Goal: Transaction & Acquisition: Purchase product/service

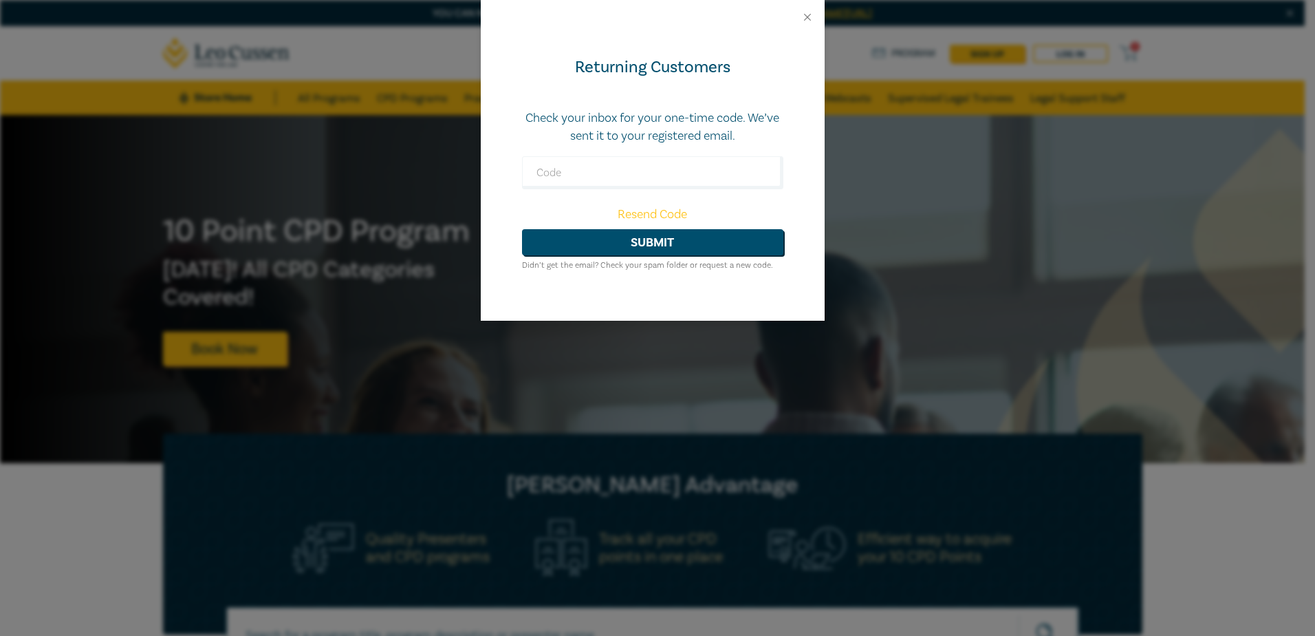
click at [764, 196] on form "Check your inbox for your one-time code. We’ve sent it to your registered email…" at bounding box center [652, 191] width 261 height 164
click at [655, 213] on link "Resend Code" at bounding box center [652, 214] width 69 height 16
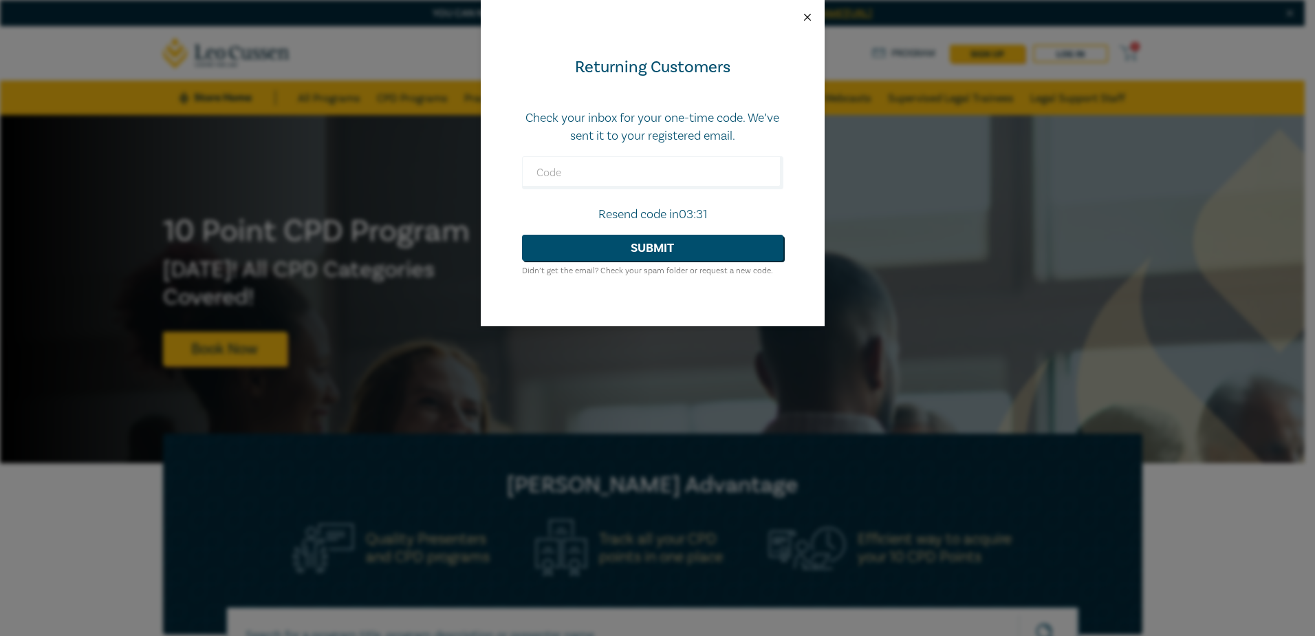
click at [808, 16] on button "Close" at bounding box center [807, 17] width 12 height 12
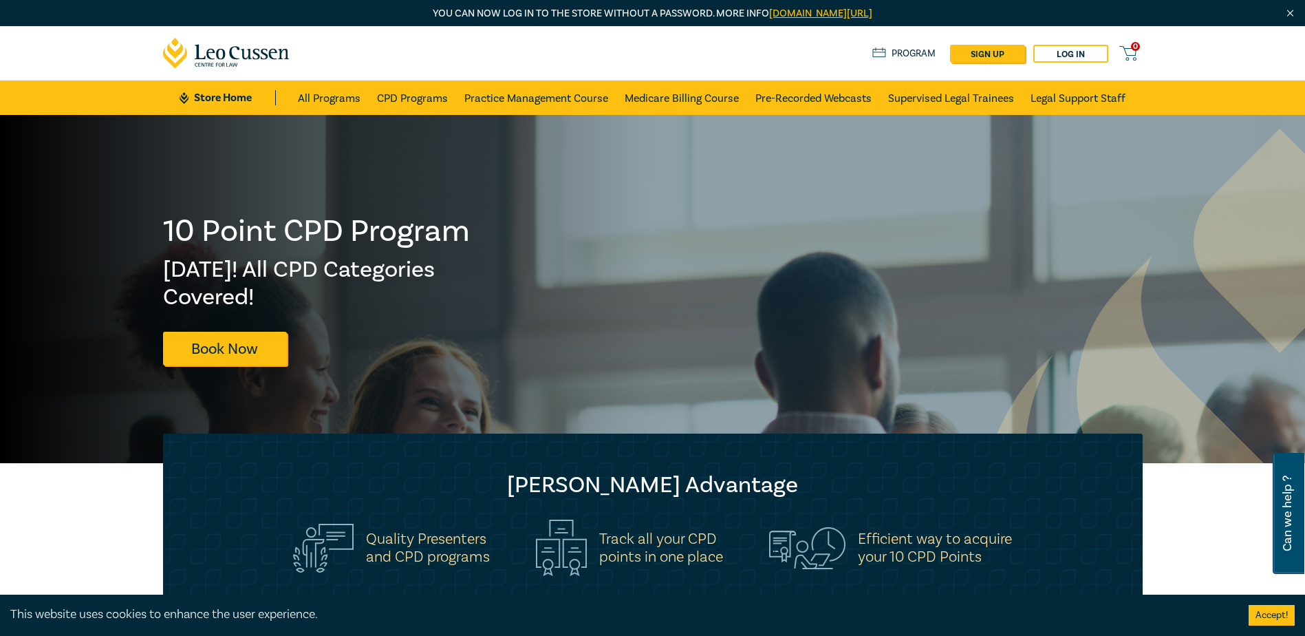
click at [1282, 614] on button "Accept!" at bounding box center [1272, 615] width 46 height 21
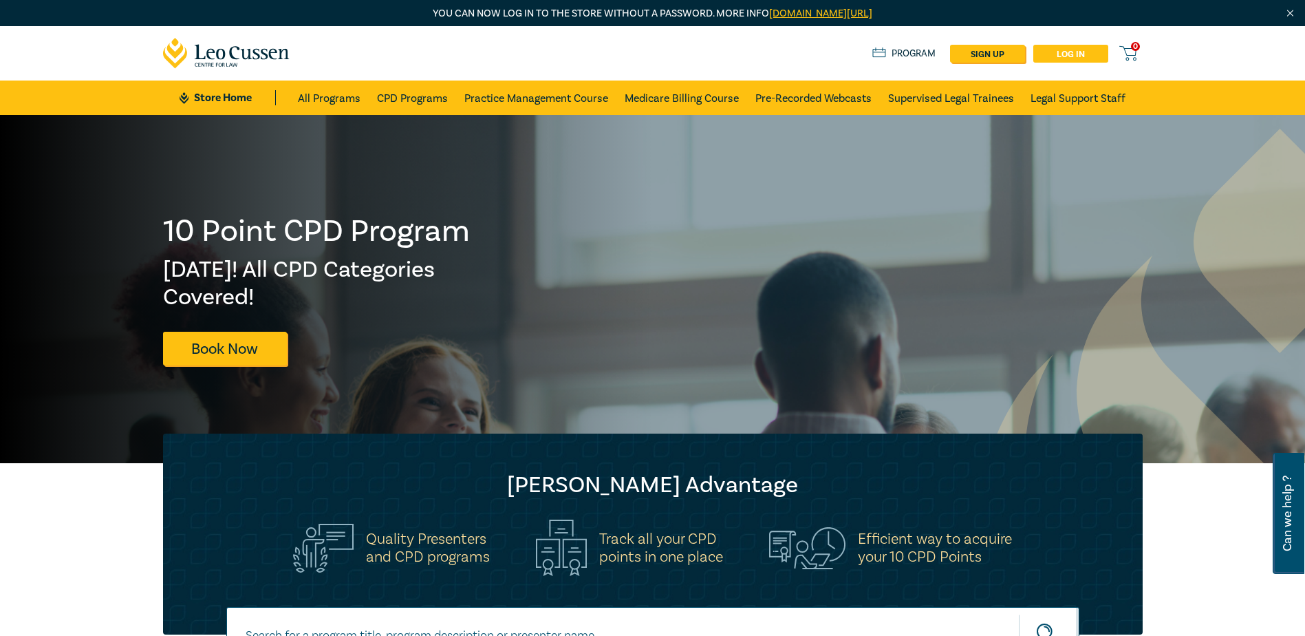
click at [1083, 53] on link "Log in" at bounding box center [1070, 54] width 75 height 18
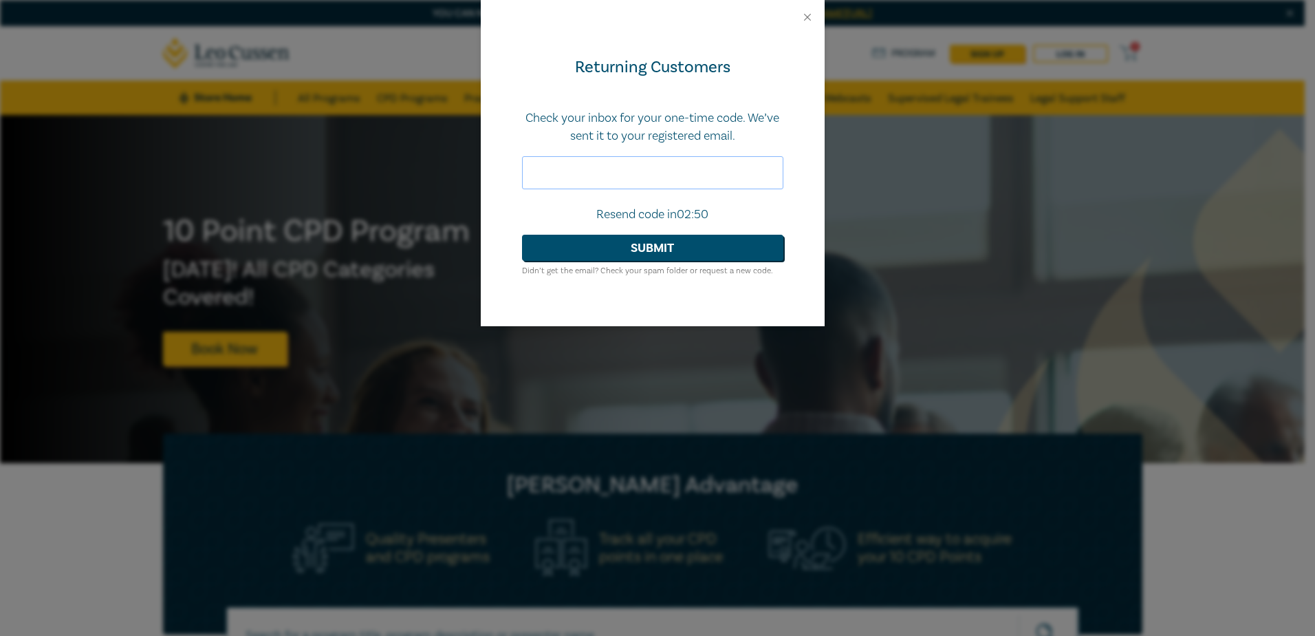
click at [649, 169] on input "text" at bounding box center [652, 172] width 261 height 33
click at [647, 249] on button "Submit" at bounding box center [652, 248] width 261 height 26
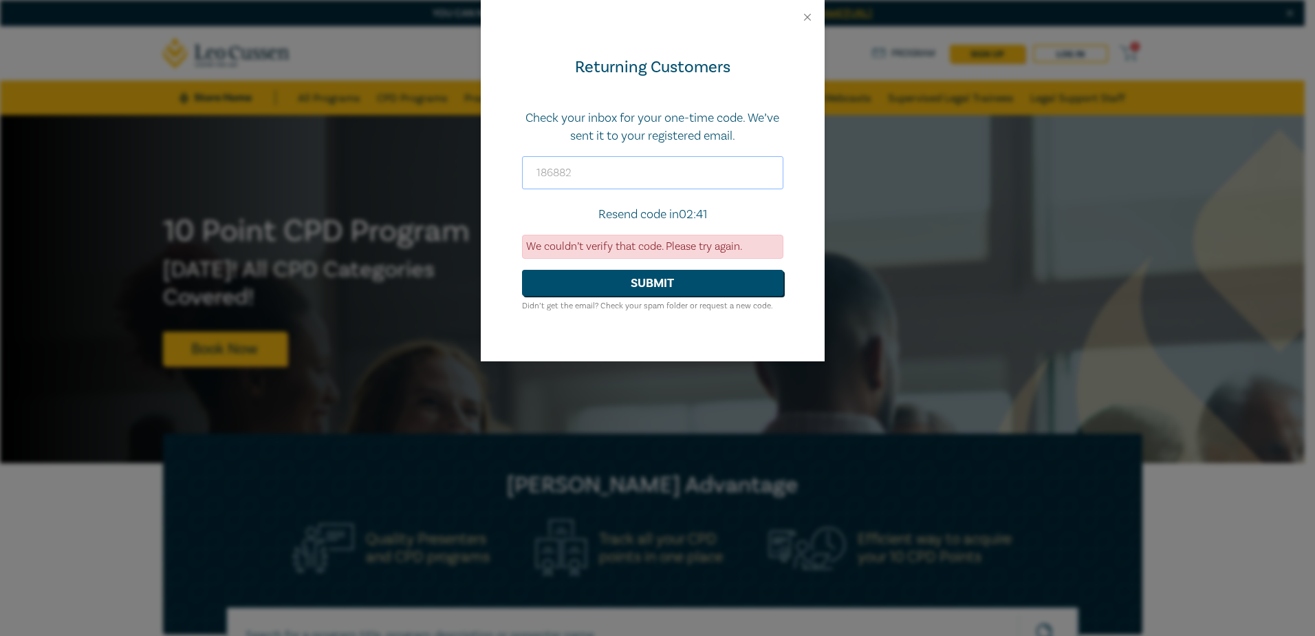
drag, startPoint x: 605, startPoint y: 176, endPoint x: 529, endPoint y: 166, distance: 76.4
click at [529, 166] on input "186882" at bounding box center [652, 172] width 261 height 33
type input "186002"
click at [667, 287] on button "Submit" at bounding box center [652, 283] width 261 height 26
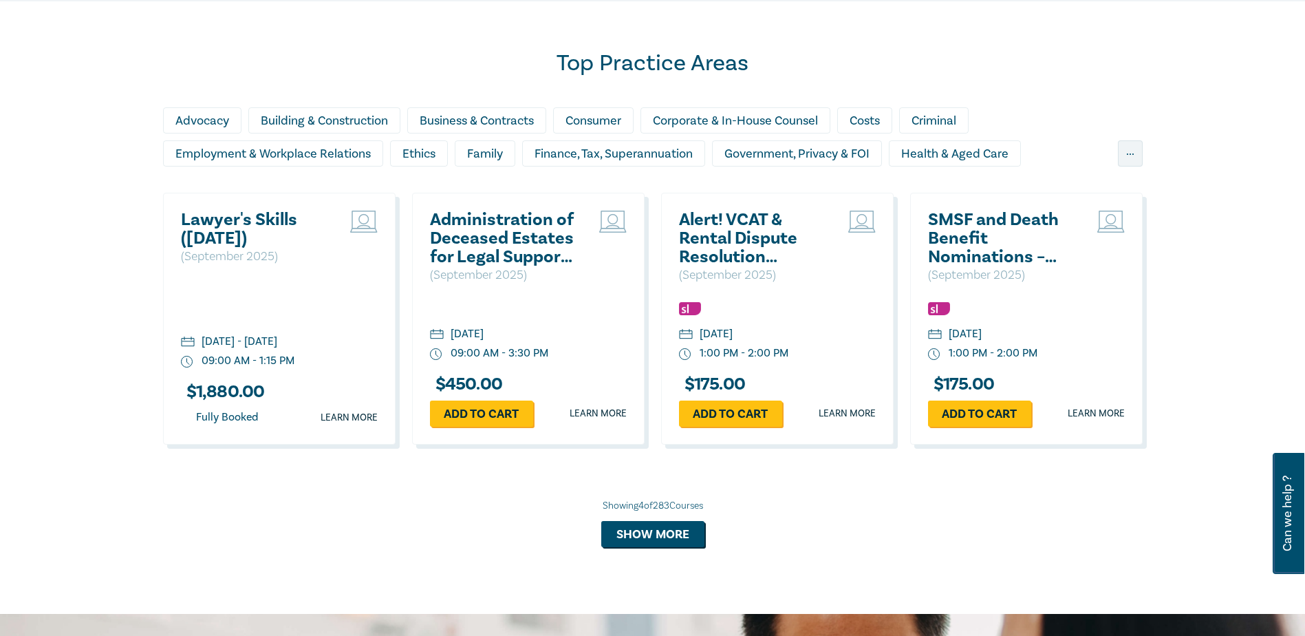
scroll to position [929, 0]
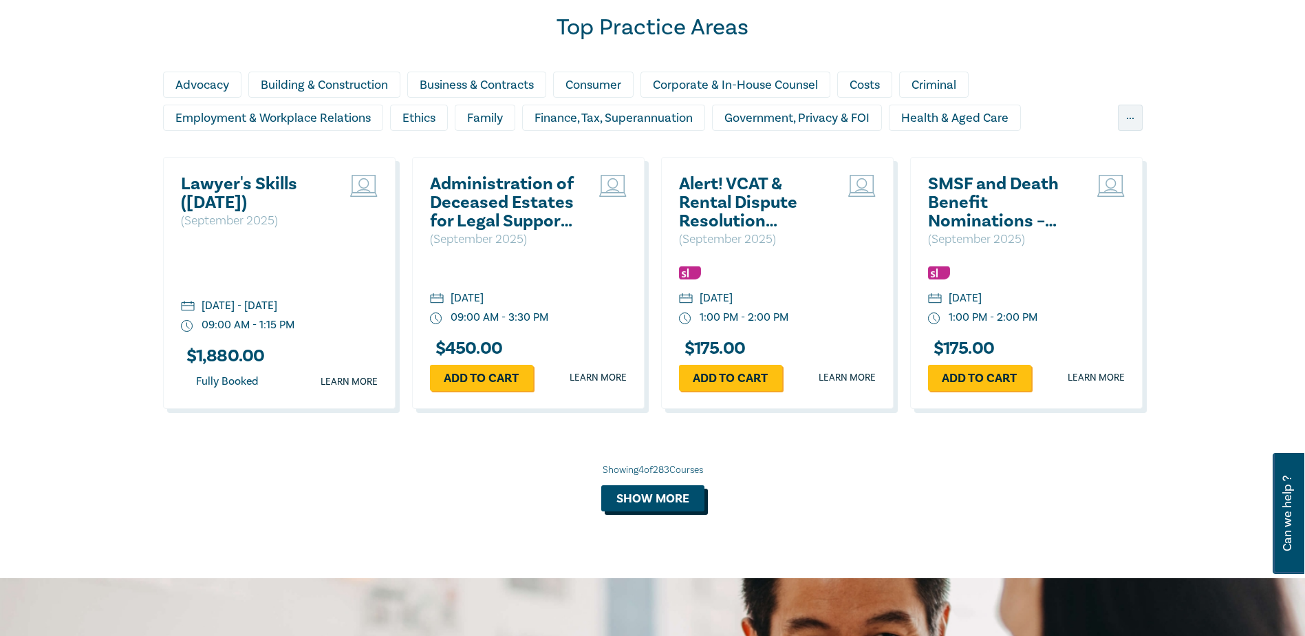
click at [634, 498] on button "Show more" at bounding box center [652, 498] width 103 height 26
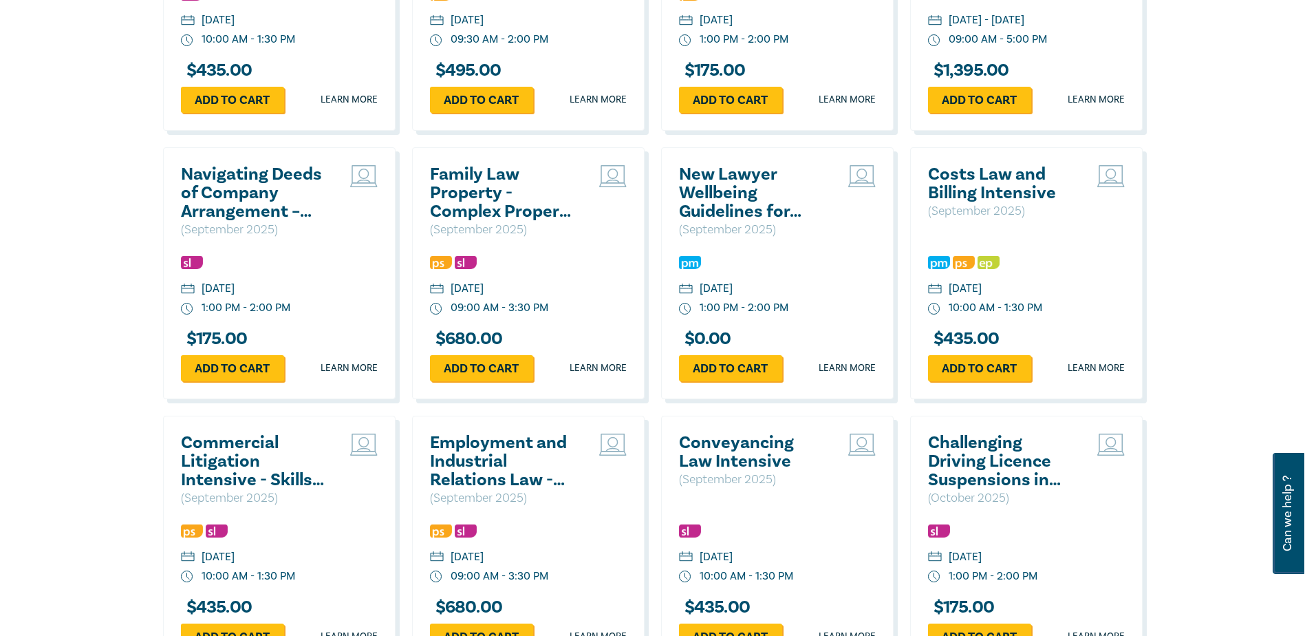
scroll to position [1479, 0]
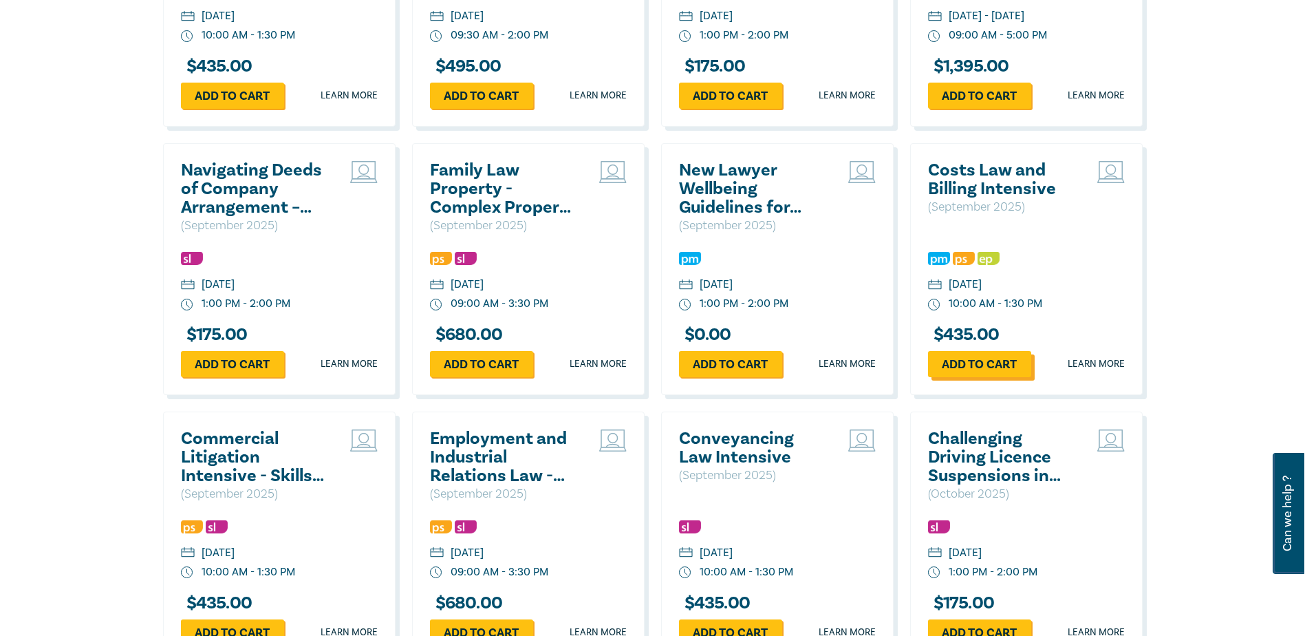
click at [969, 363] on link "Add to cart" at bounding box center [979, 364] width 103 height 26
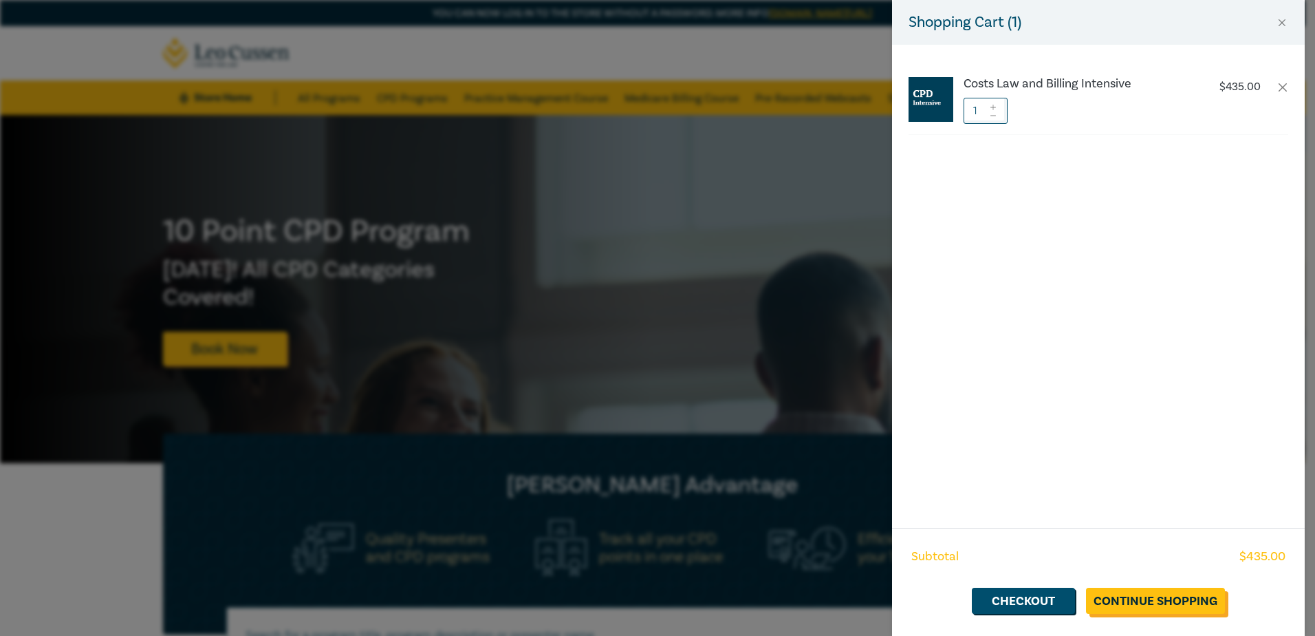
click at [1150, 603] on link "Continue Shopping" at bounding box center [1155, 601] width 139 height 26
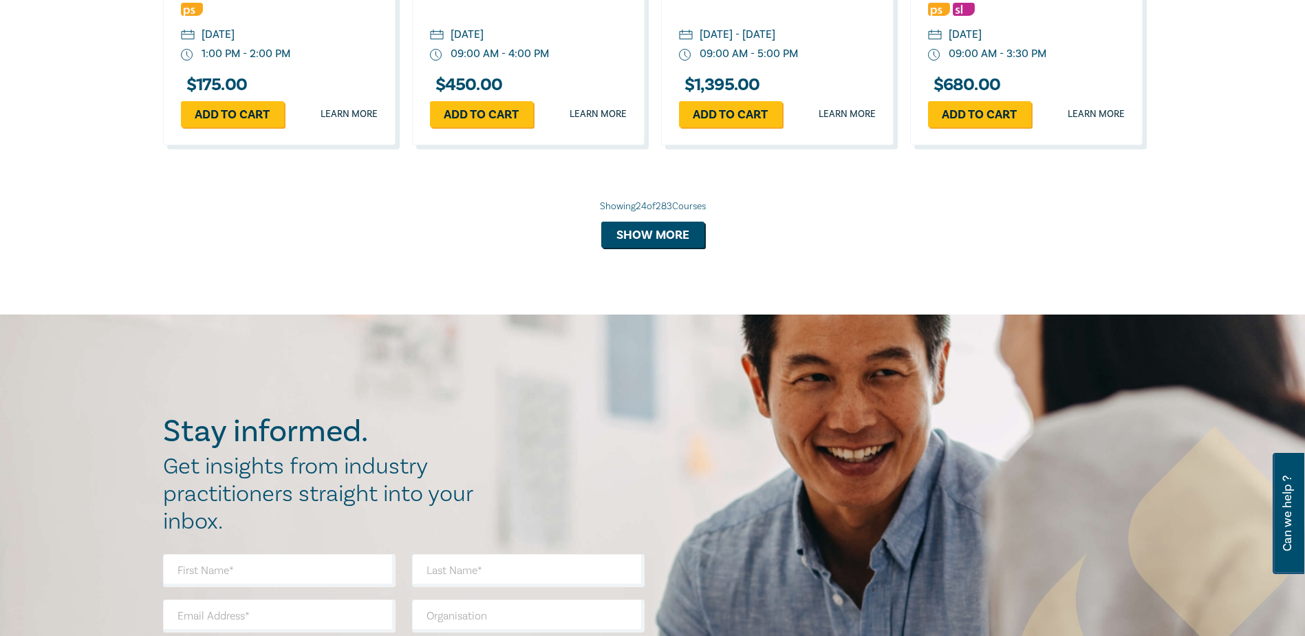
scroll to position [2541, 0]
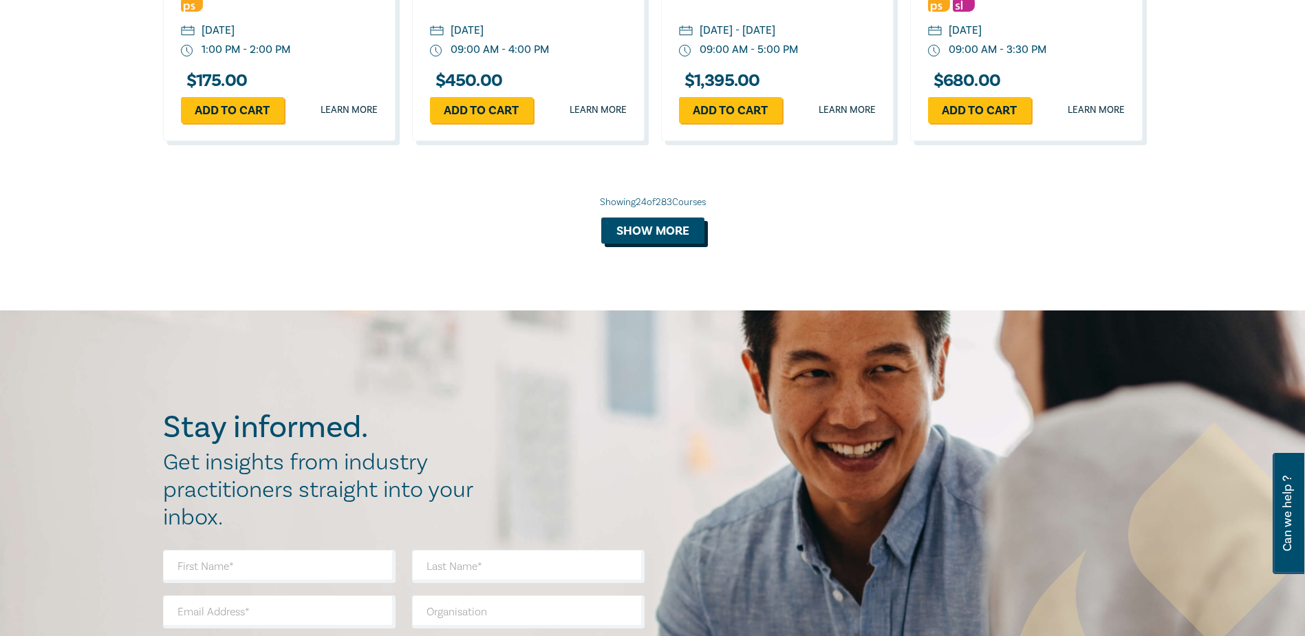
click at [658, 244] on button "Show more" at bounding box center [652, 230] width 103 height 26
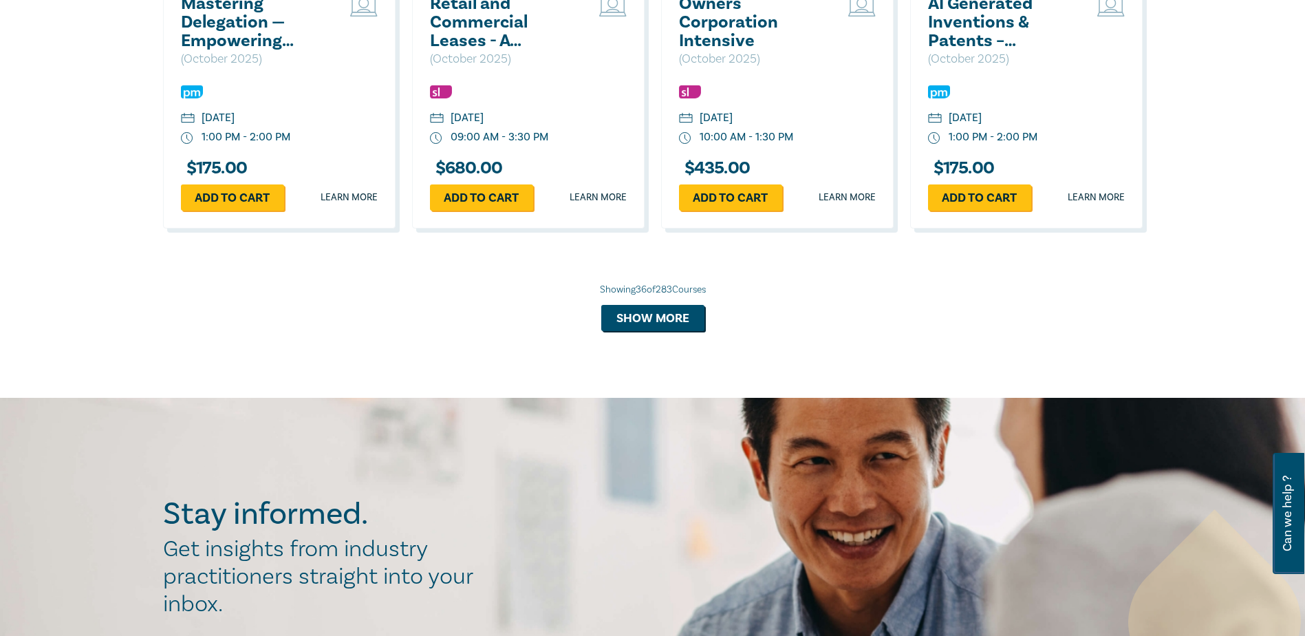
scroll to position [3263, 0]
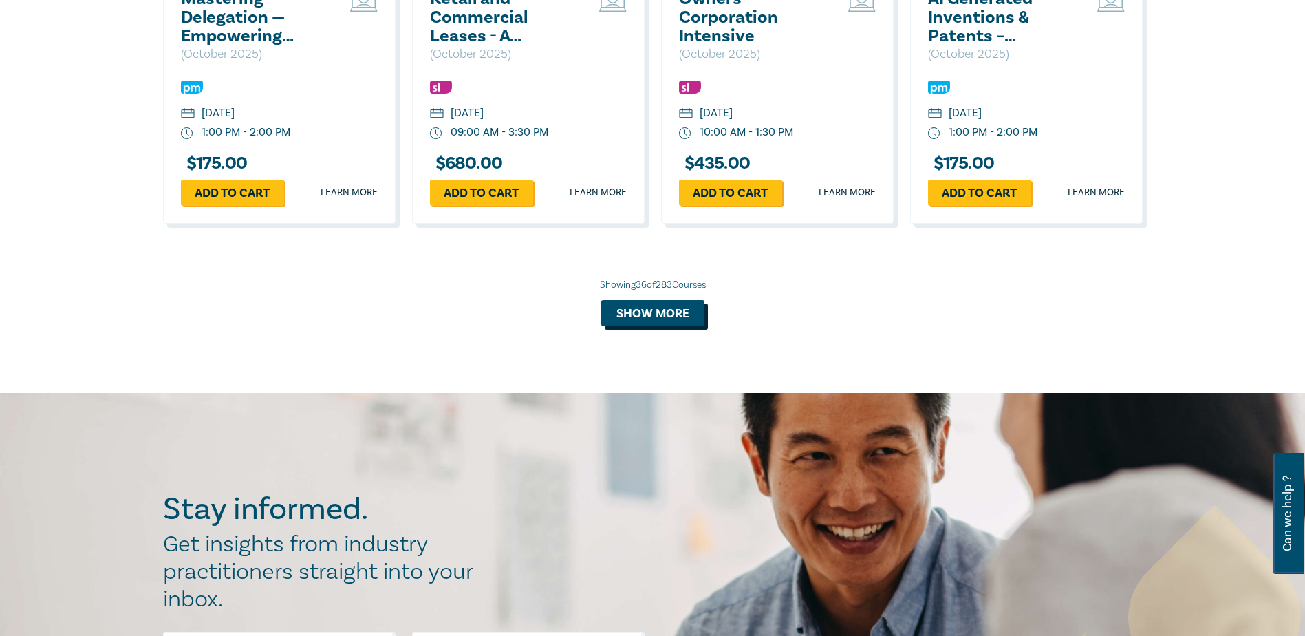
click at [657, 326] on button "Show more" at bounding box center [652, 313] width 103 height 26
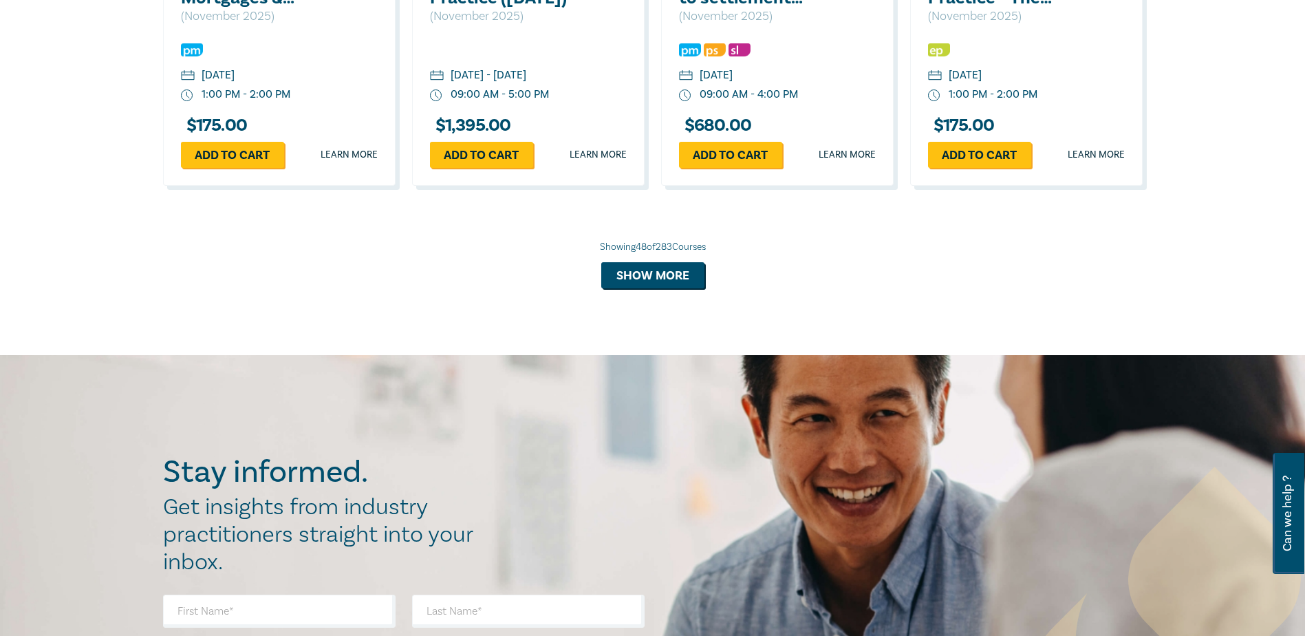
scroll to position [4106, 0]
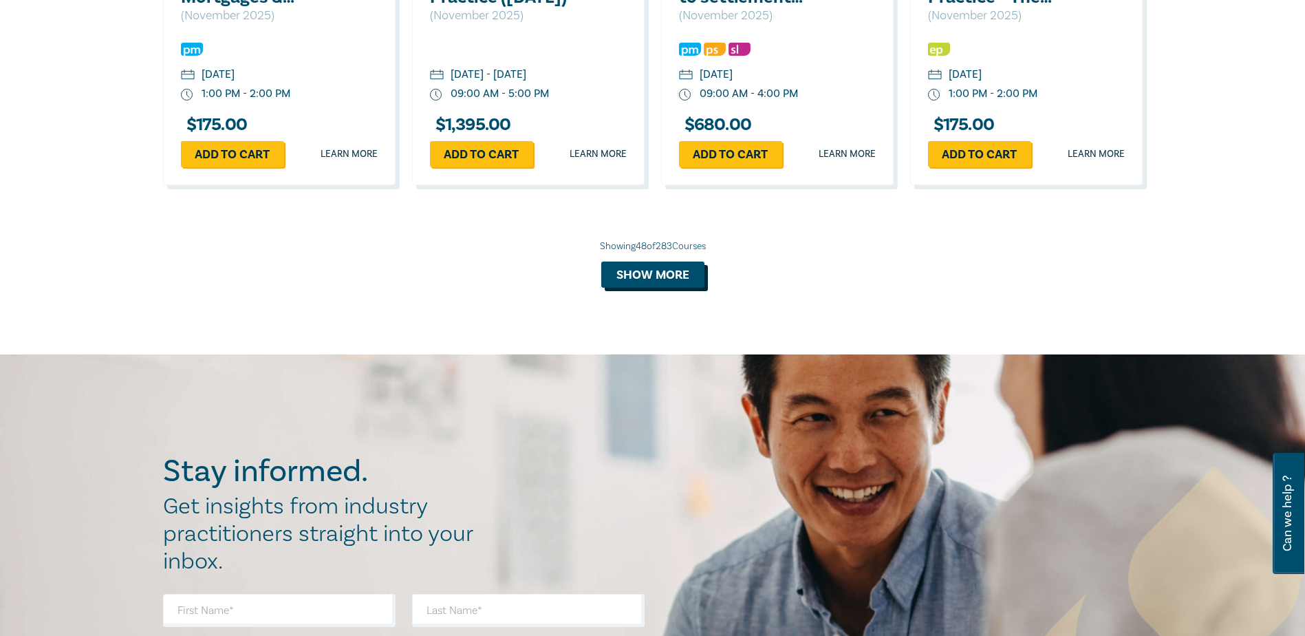
click at [655, 288] on button "Show more" at bounding box center [652, 274] width 103 height 26
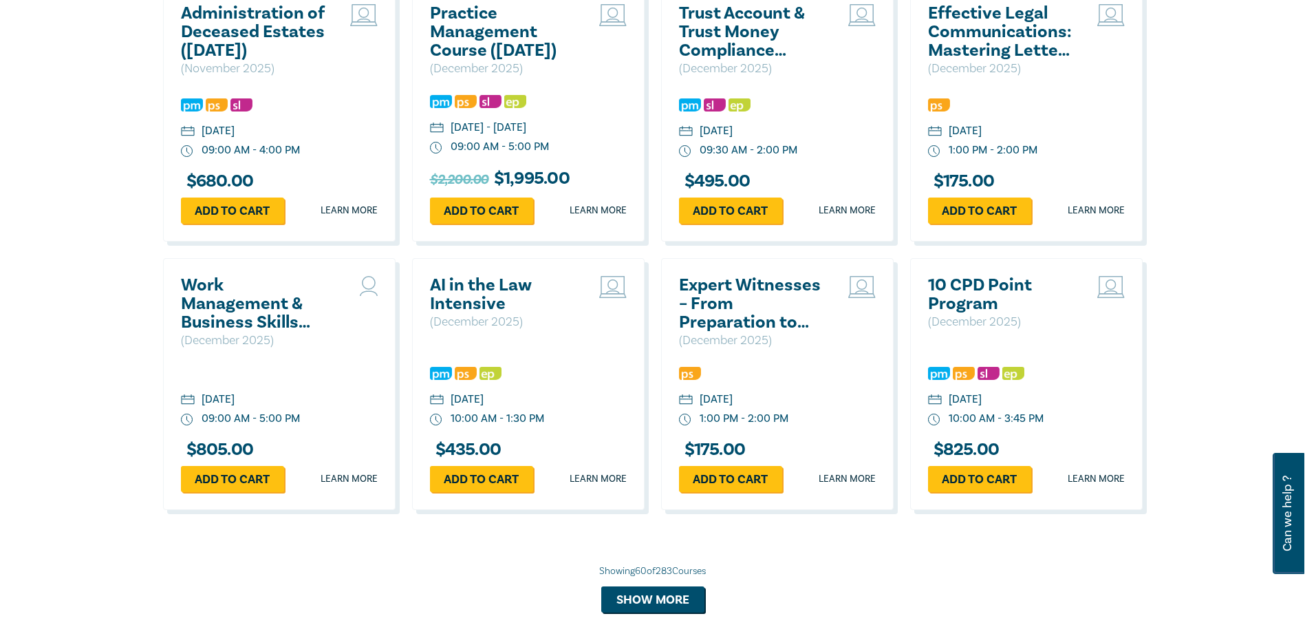
scroll to position [4570, 0]
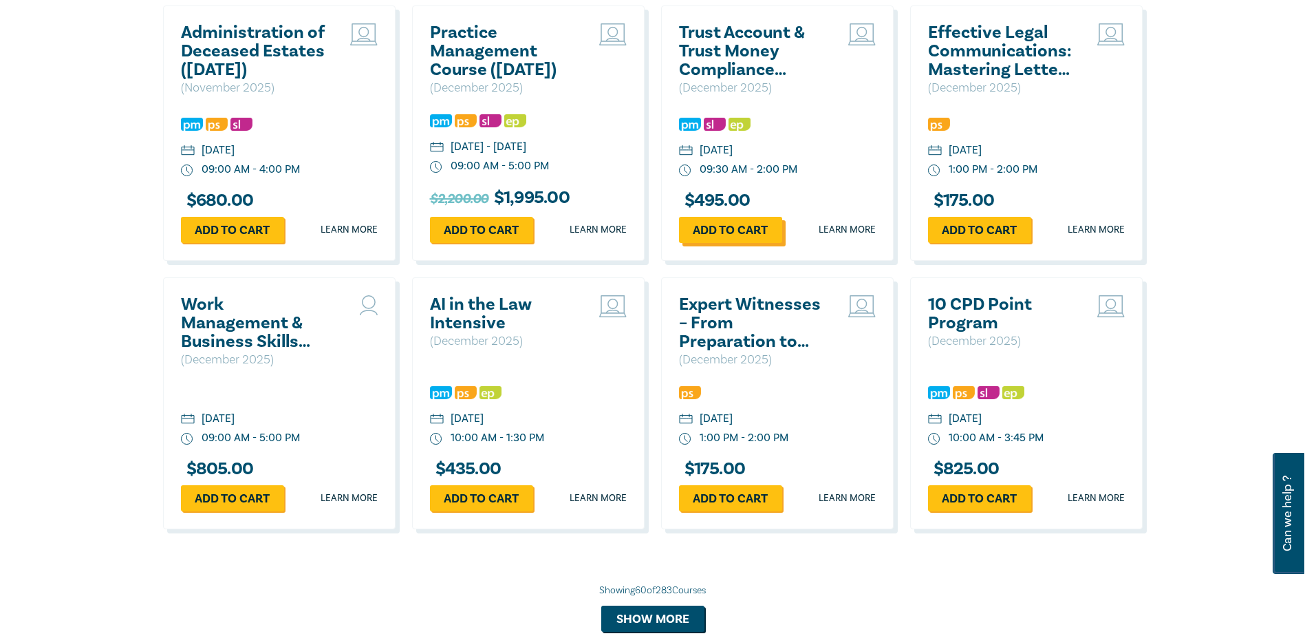
click at [739, 243] on link "Add to cart" at bounding box center [730, 230] width 103 height 26
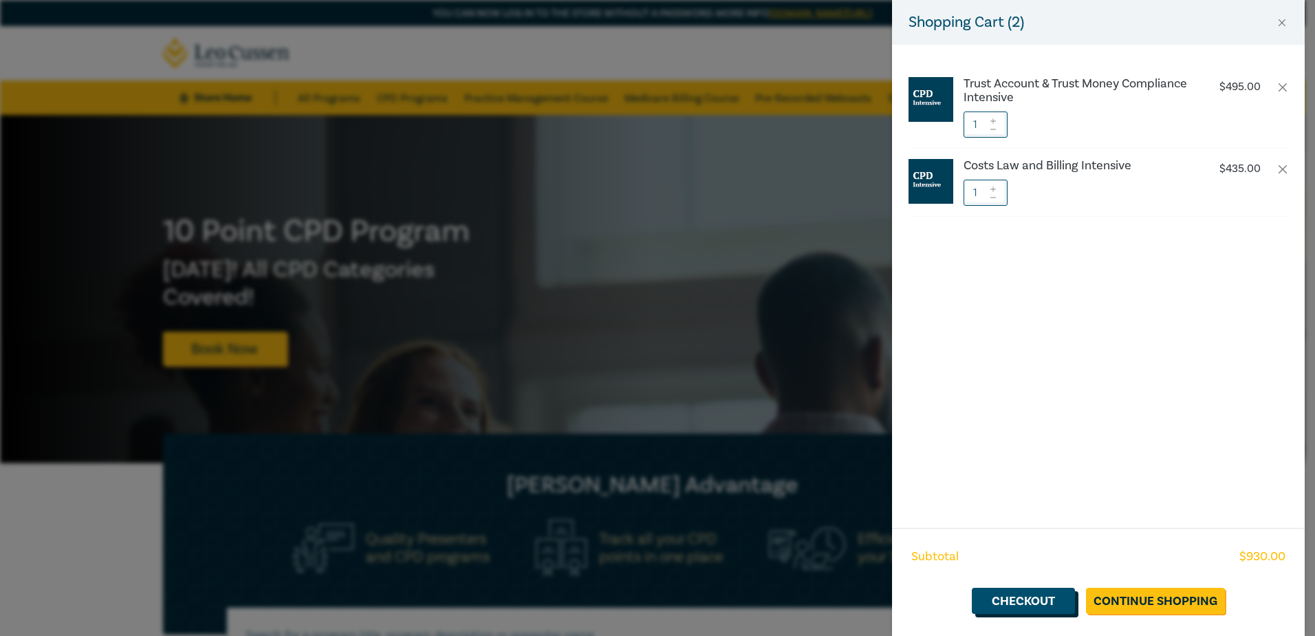
click at [1046, 597] on link "Checkout" at bounding box center [1023, 601] width 103 height 26
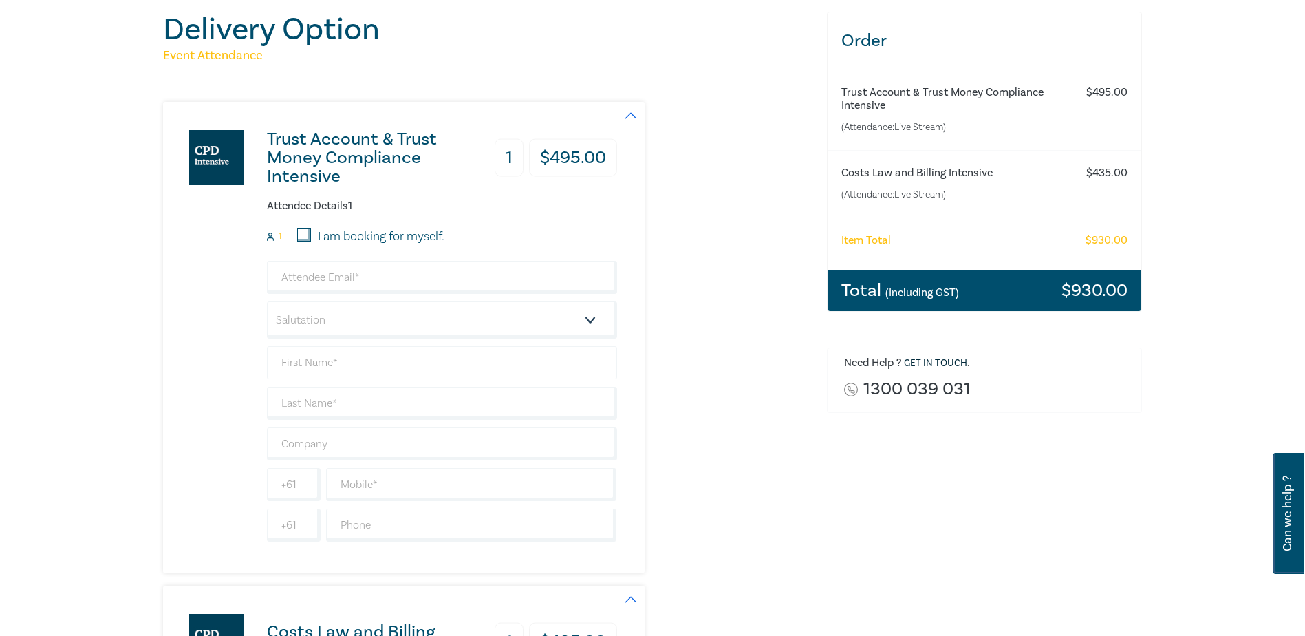
scroll to position [189, 0]
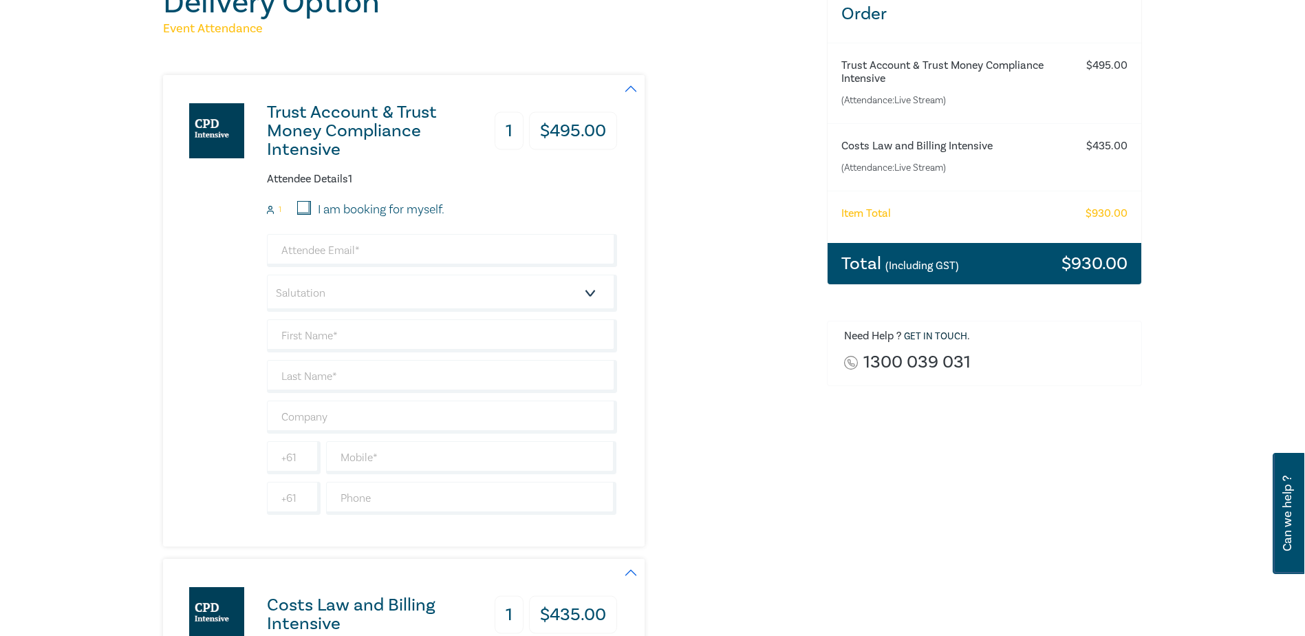
click at [305, 207] on input "I am booking for myself." at bounding box center [304, 208] width 14 height 14
checkbox input "true"
type input "anthony.raso@alr.com.au"
type input "Anthony"
type input "Raso"
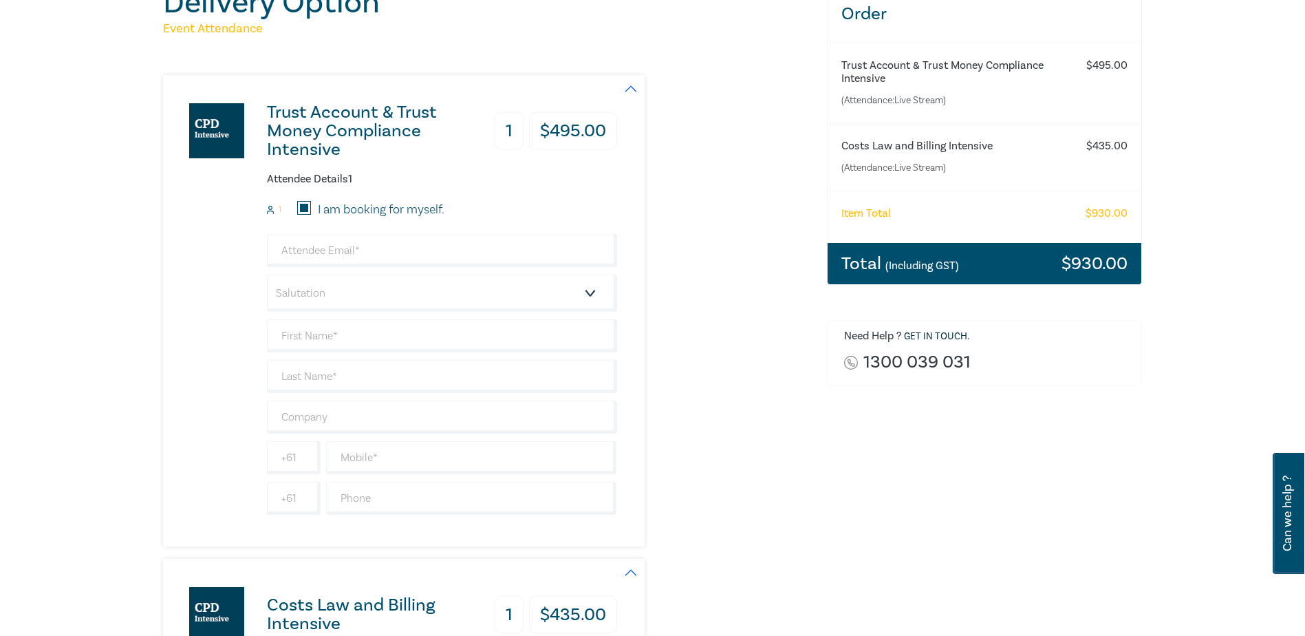
type input "417690141"
click at [330, 255] on input "anthony.raso@alr.com.au" at bounding box center [442, 250] width 350 height 33
click at [316, 298] on select "Salutation Mr. Mrs. Ms. Miss Dr. Prof. Other" at bounding box center [442, 292] width 350 height 37
select select "Mr."
click at [267, 274] on select "Salutation Mr. Mrs. Ms. Miss Dr. Prof. Other" at bounding box center [442, 292] width 350 height 37
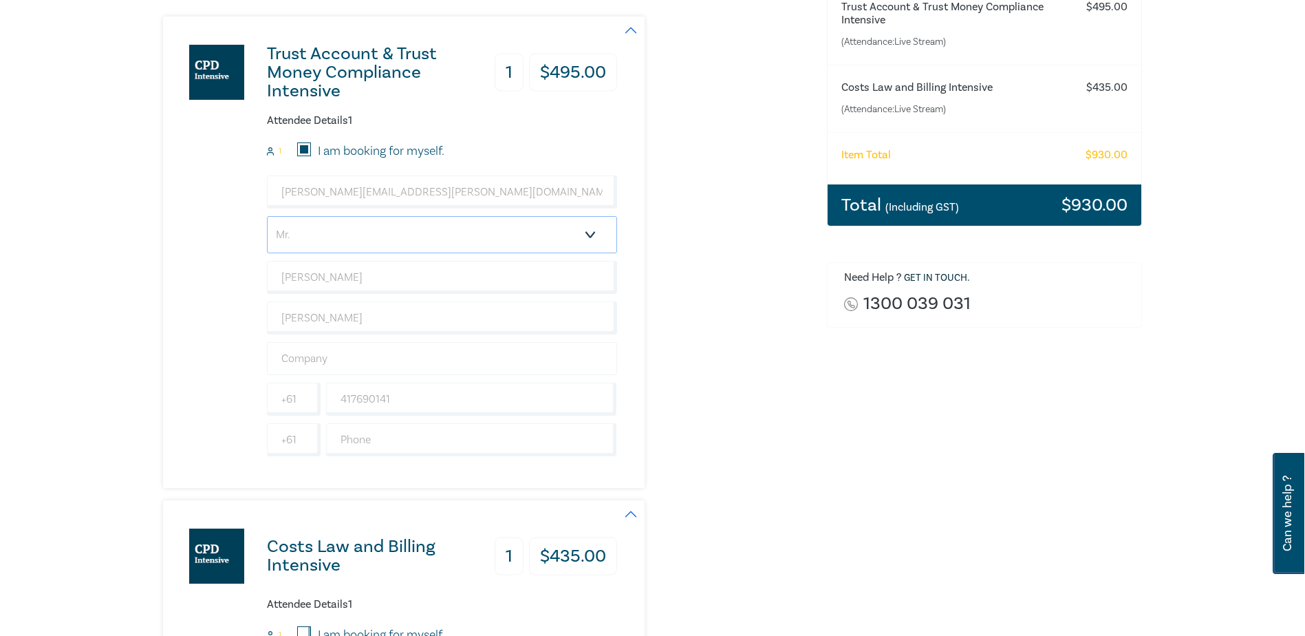
scroll to position [275, 0]
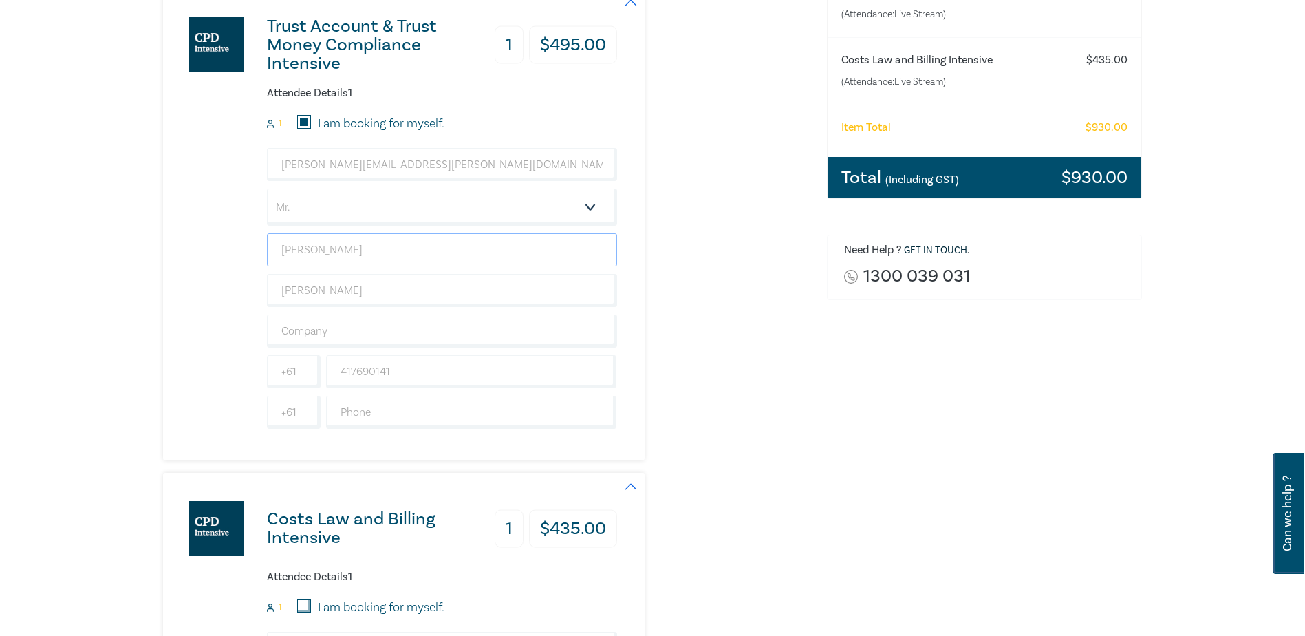
click at [302, 250] on input "Anthony" at bounding box center [442, 249] width 350 height 33
type input "Anthony Raso & Associate Pty Ltd"
click at [301, 212] on select "Salutation Mr. Mrs. Ms. Miss Dr. Prof. Other" at bounding box center [442, 207] width 350 height 37
click at [267, 189] on select "Salutation Mr. Mrs. Ms. Miss Dr. Prof. Other" at bounding box center [442, 207] width 350 height 37
click at [310, 300] on input "Raso" at bounding box center [442, 290] width 350 height 33
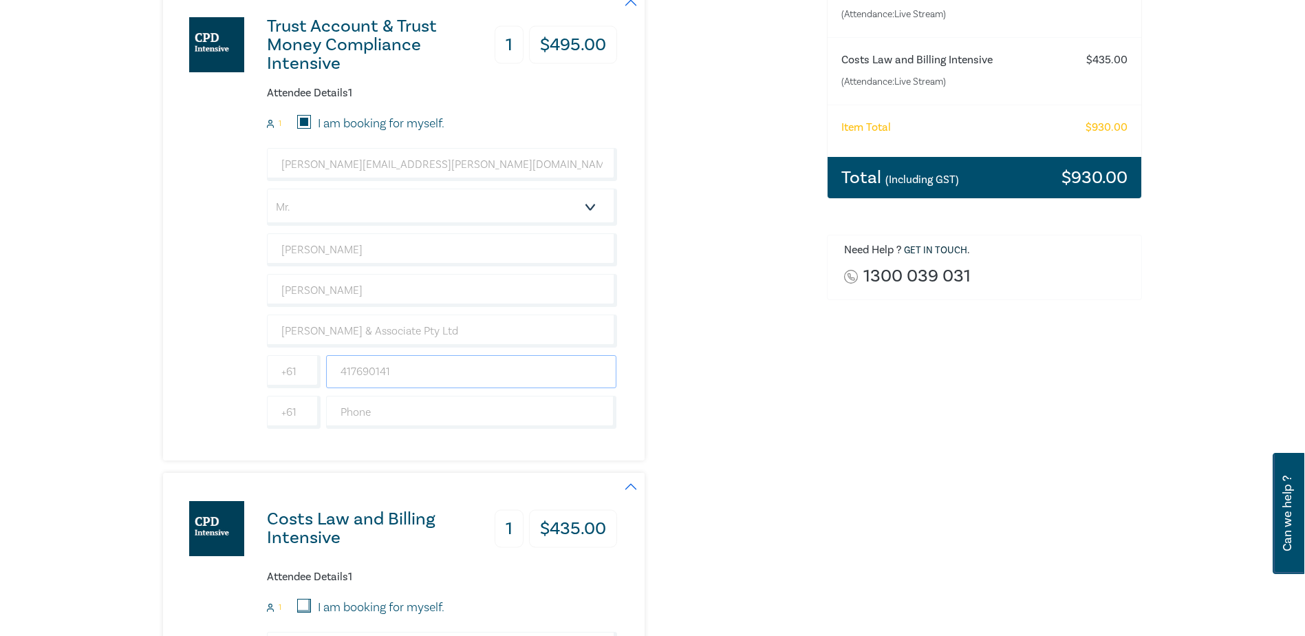
click at [394, 374] on input "417690141" at bounding box center [471, 371] width 291 height 33
click at [342, 373] on input "0417690141" at bounding box center [471, 371] width 291 height 33
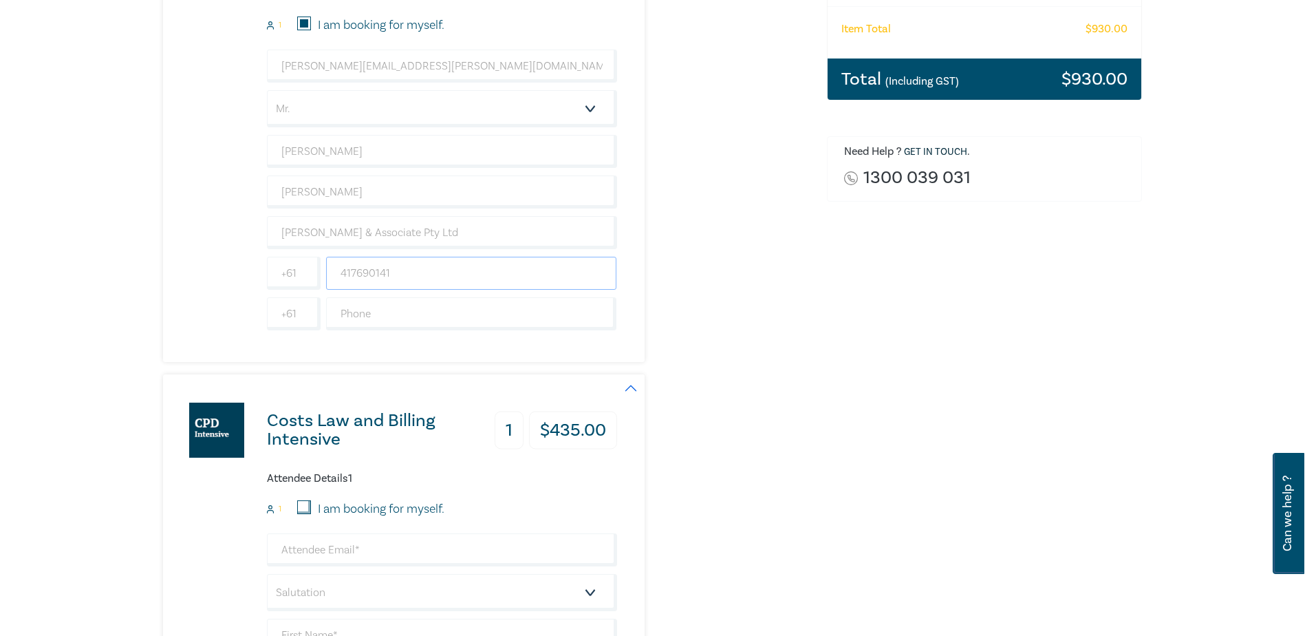
scroll to position [413, 0]
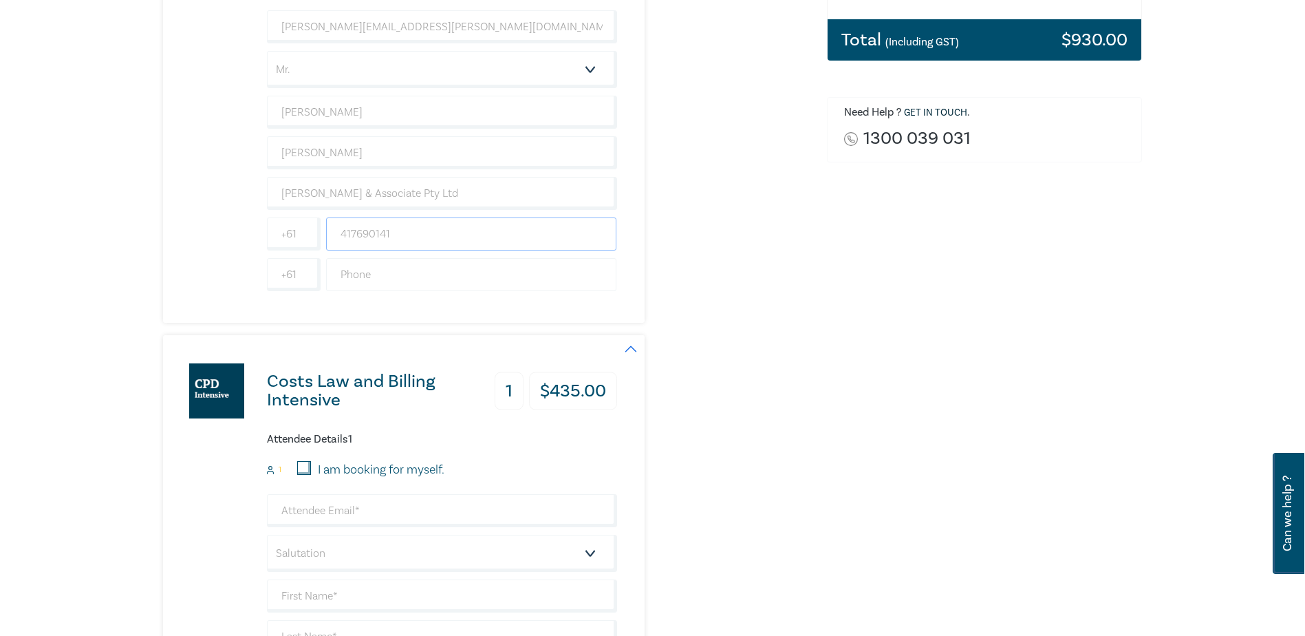
type input "417690141"
click at [400, 272] on input "text" at bounding box center [471, 274] width 291 height 33
type input "0397636399"
click at [342, 229] on input "417690141" at bounding box center [471, 233] width 291 height 33
type input "0417690141"
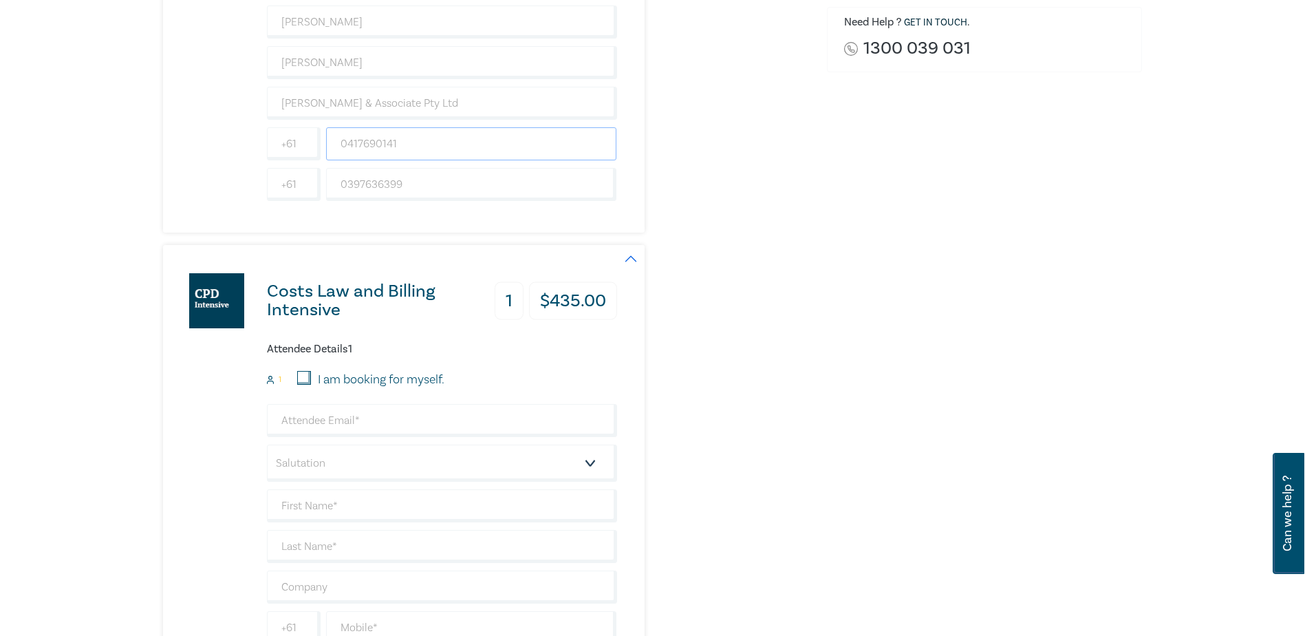
scroll to position [550, 0]
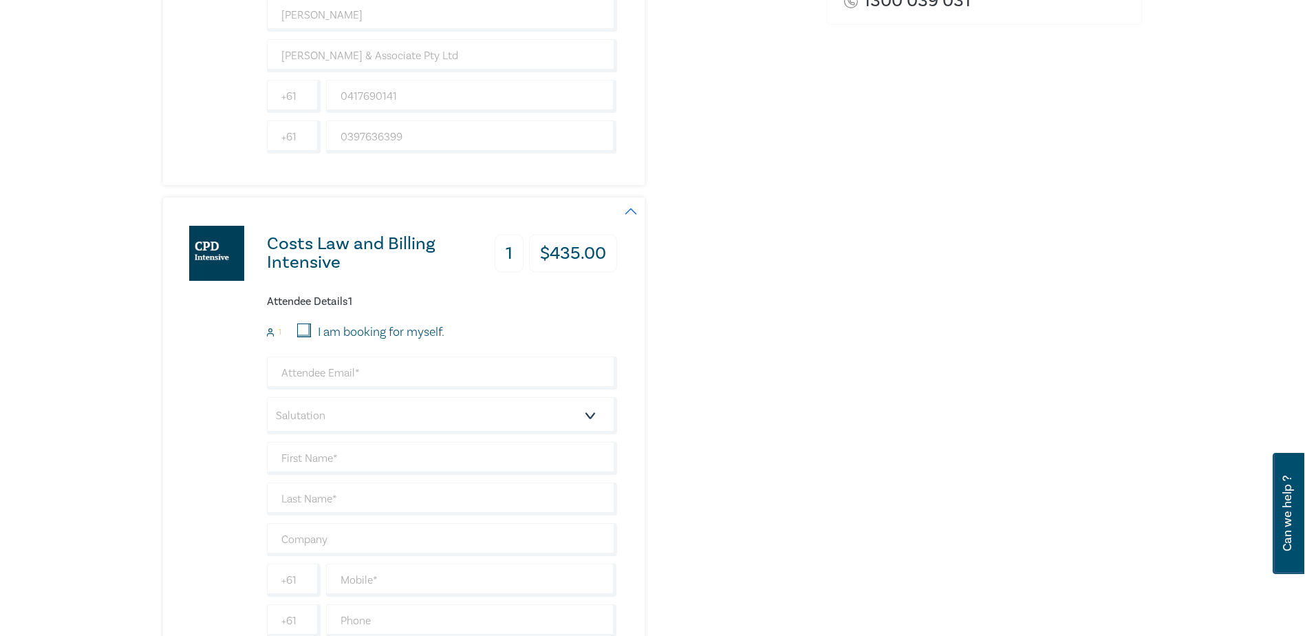
click at [300, 327] on input "I am booking for myself." at bounding box center [304, 330] width 14 height 14
checkbox input "true"
type input "anthony.raso@alr.com.au"
type input "Anthony"
type input "Raso"
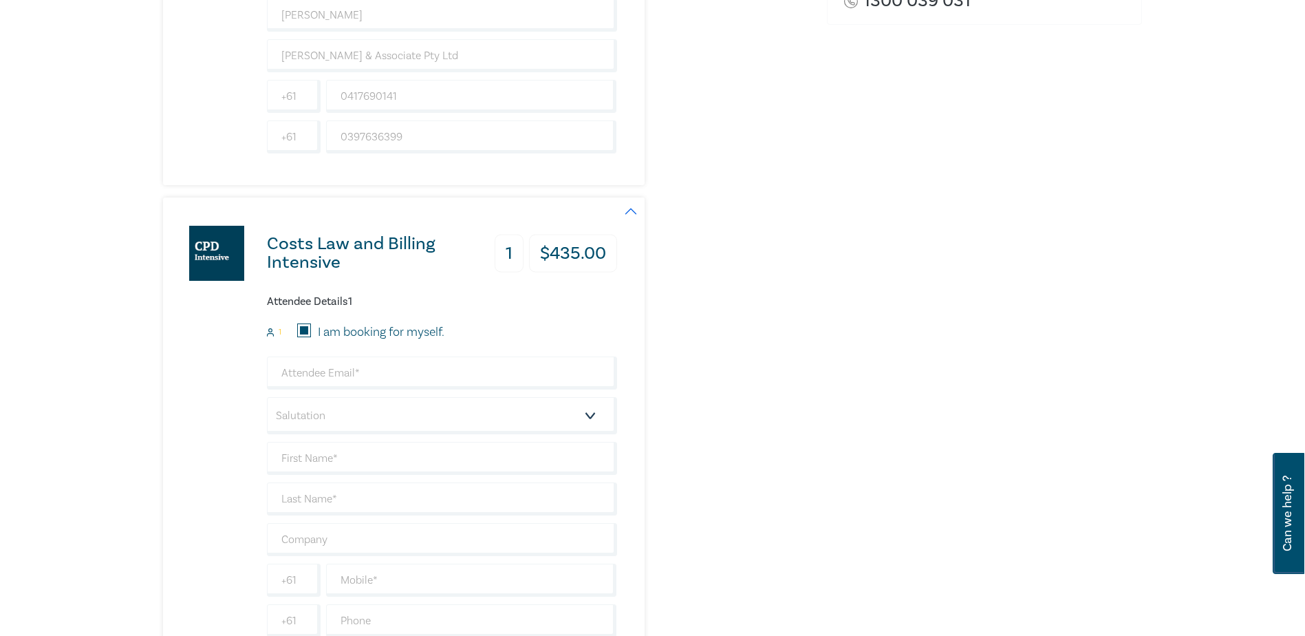
type input "417690141"
click at [316, 381] on input "anthony.raso@alr.com.au" at bounding box center [442, 372] width 350 height 33
click at [334, 413] on select "Salutation Mr. Mrs. Ms. Miss Dr. Prof. Other" at bounding box center [442, 415] width 350 height 37
select select "Mr."
click at [267, 397] on select "Salutation Mr. Mrs. Ms. Miss Dr. Prof. Other" at bounding box center [442, 415] width 350 height 37
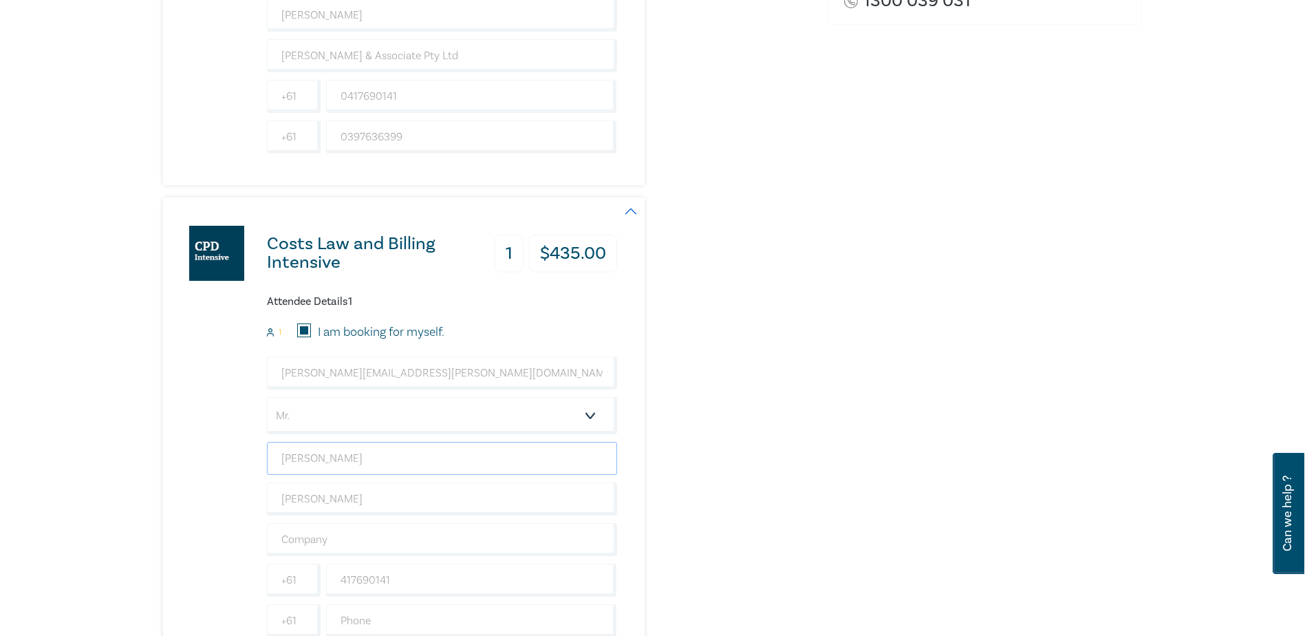
click at [335, 461] on input "Anthony" at bounding box center [442, 458] width 350 height 33
type input "Anthony Raso & Associate Pty Ltd"
click at [331, 507] on input "Raso" at bounding box center [442, 498] width 350 height 33
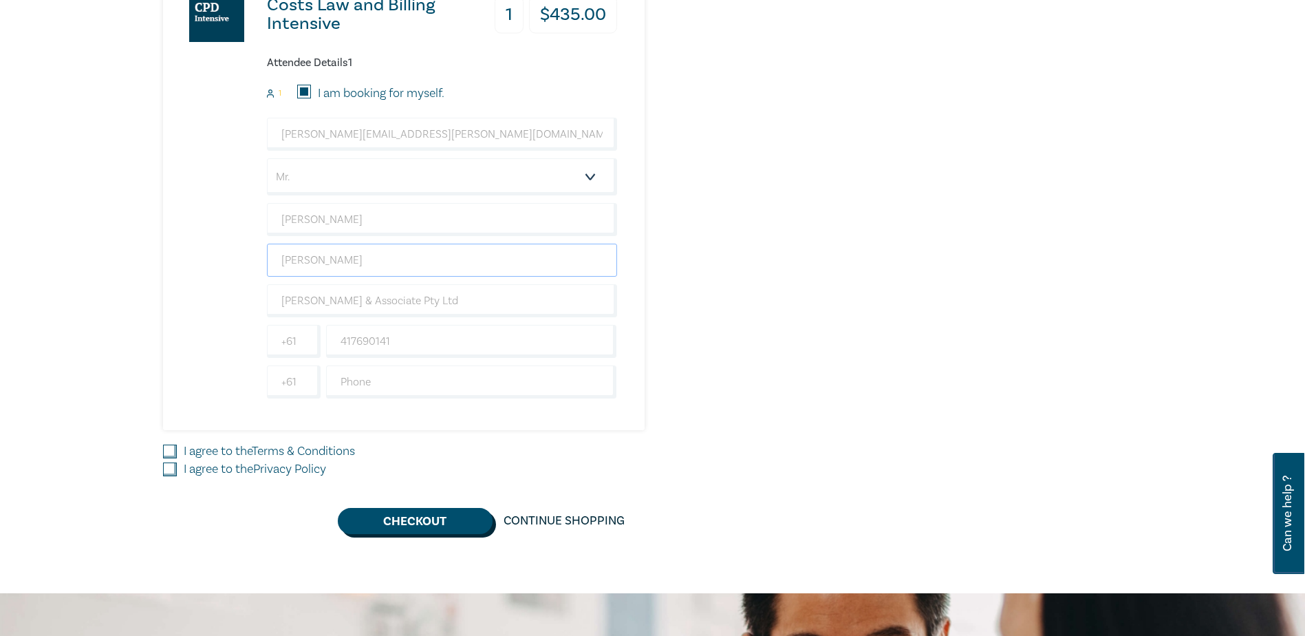
scroll to position [826, 0]
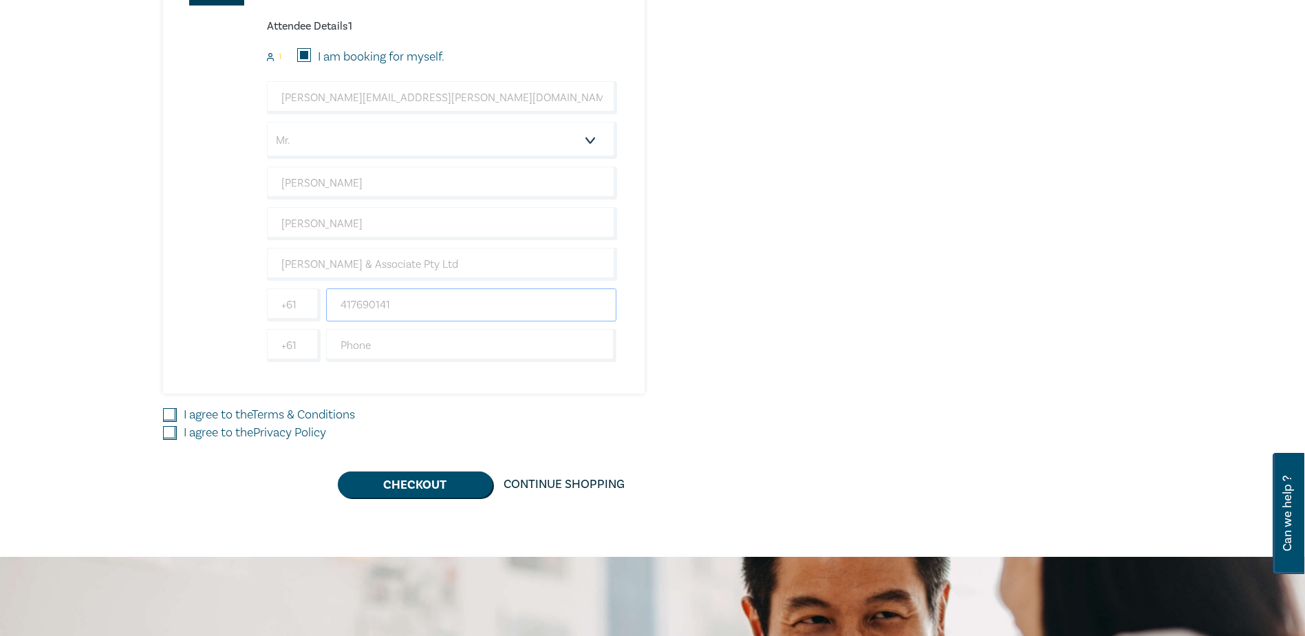
click at [361, 303] on input "417690141" at bounding box center [471, 304] width 291 height 33
type input "0417690141"
click at [363, 347] on input "text" at bounding box center [471, 345] width 291 height 33
type input "0397636399"
click at [166, 412] on input "I agree to the Terms & Conditions" at bounding box center [170, 415] width 14 height 14
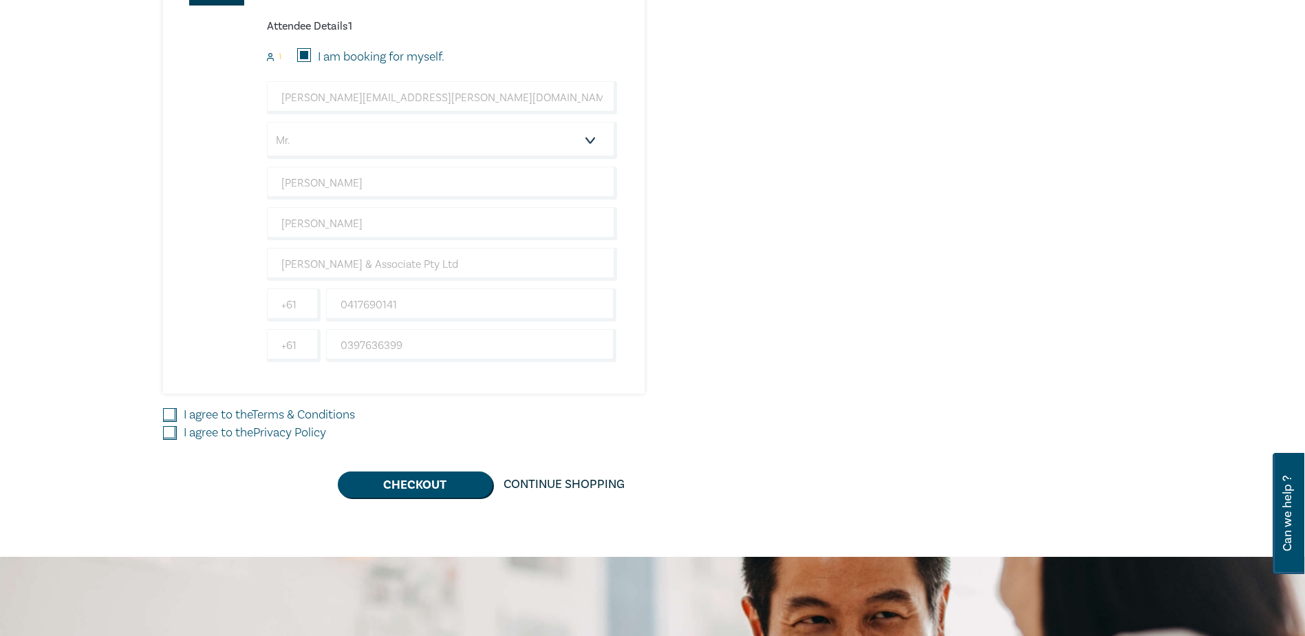
checkbox input "true"
click at [166, 434] on input "I agree to the Privacy Policy" at bounding box center [170, 433] width 14 height 14
checkbox input "true"
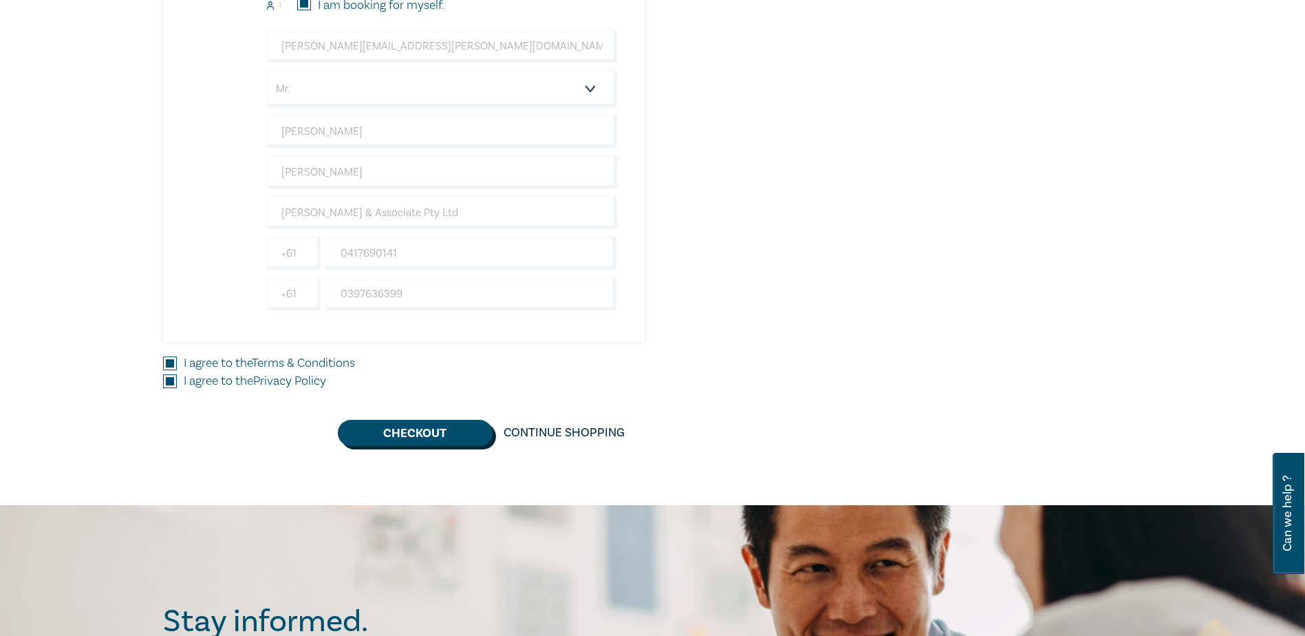
click at [419, 428] on button "Checkout" at bounding box center [415, 433] width 155 height 26
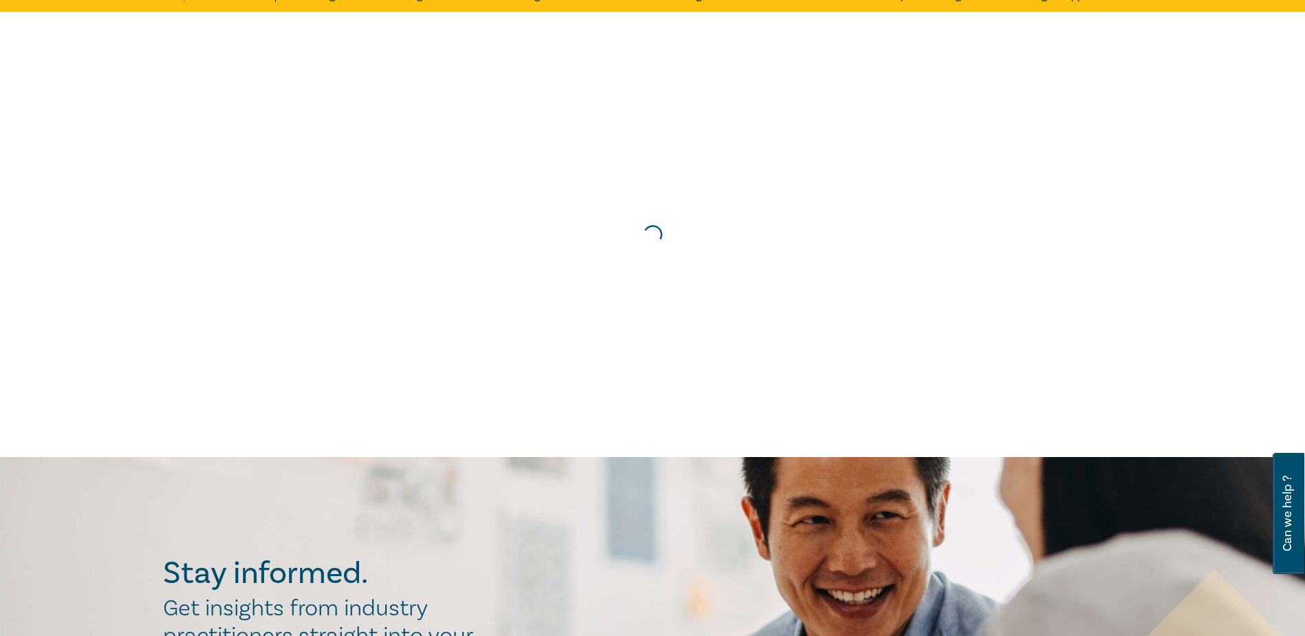
scroll to position [0, 0]
